Goal: Information Seeking & Learning: Learn about a topic

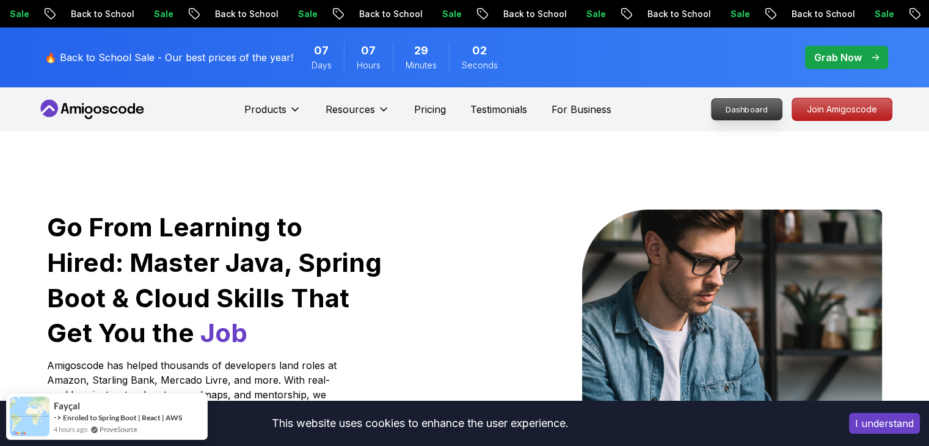
click at [767, 106] on p "Dashboard" at bounding box center [746, 109] width 70 height 21
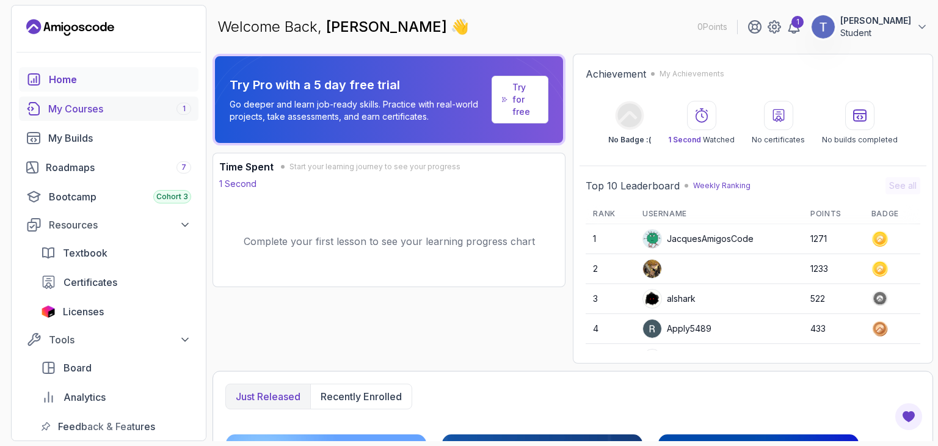
click at [81, 114] on div "My Courses 1" at bounding box center [119, 108] width 143 height 15
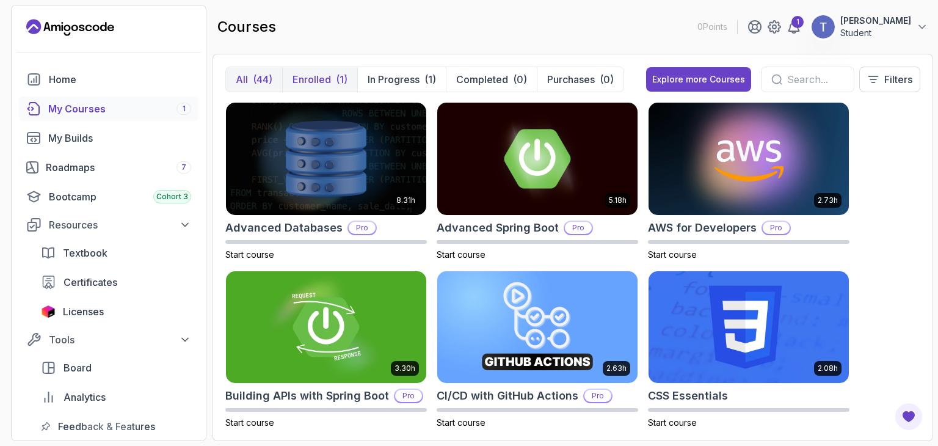
click at [306, 86] on button "Enrolled (1)" at bounding box center [319, 79] width 75 height 24
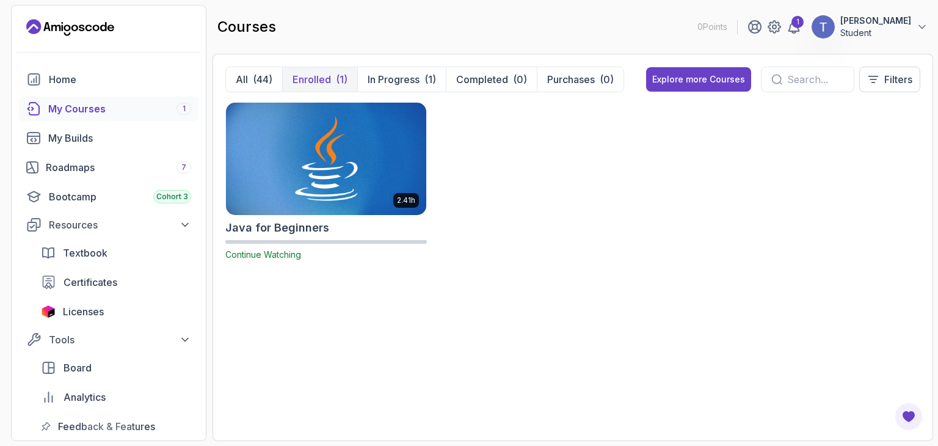
click at [279, 139] on img at bounding box center [326, 159] width 210 height 118
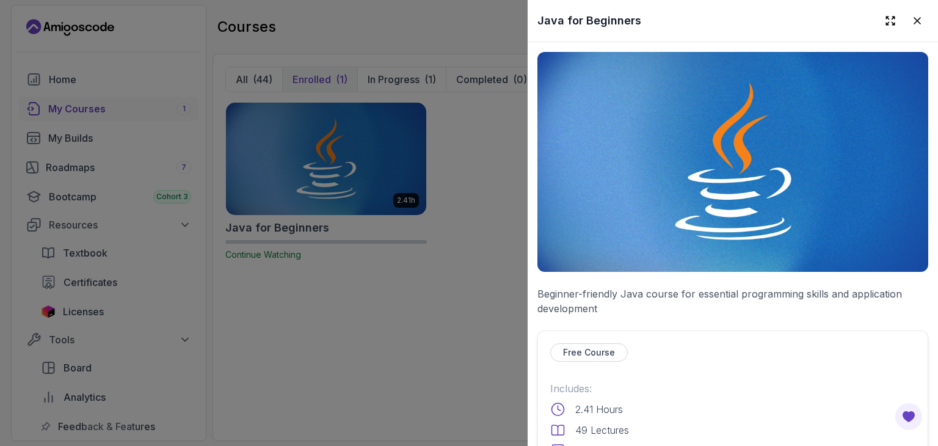
click at [737, 126] on img at bounding box center [732, 162] width 391 height 220
click at [366, 173] on div at bounding box center [469, 223] width 938 height 446
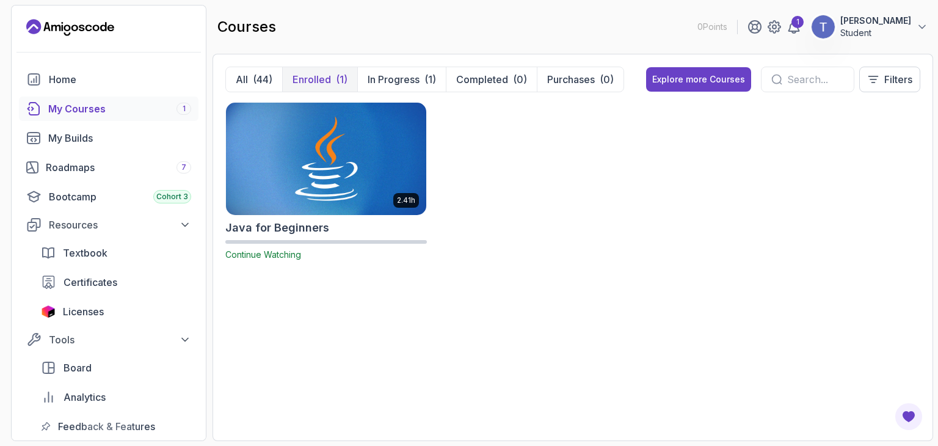
click at [413, 176] on img at bounding box center [326, 159] width 210 height 118
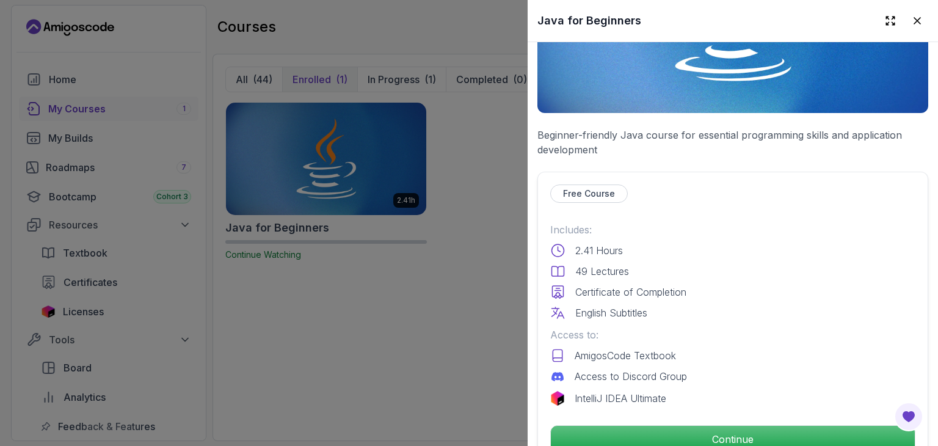
scroll to position [171, 0]
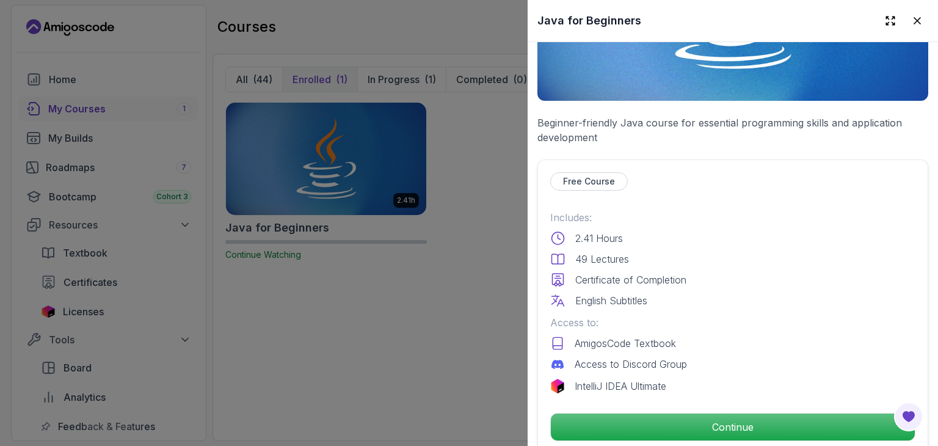
click at [606, 255] on p "49 Lectures" at bounding box center [602, 259] width 54 height 15
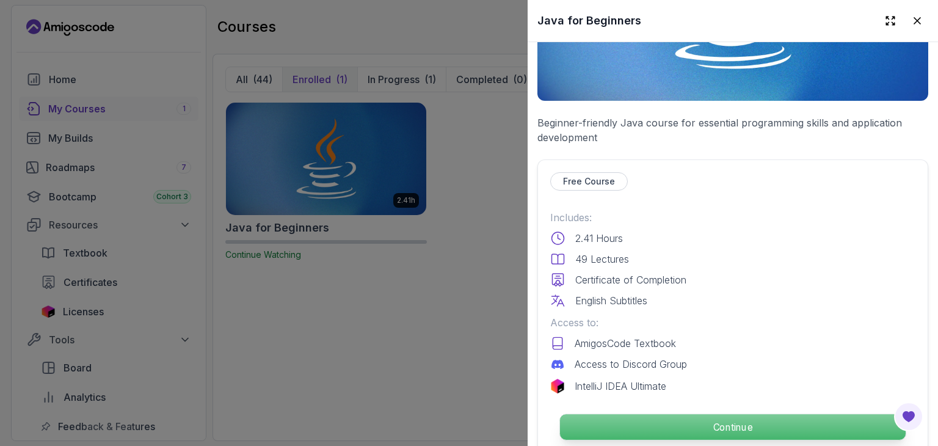
click at [624, 426] on p "Continue" at bounding box center [733, 427] width 346 height 26
